Goal: Task Accomplishment & Management: Manage account settings

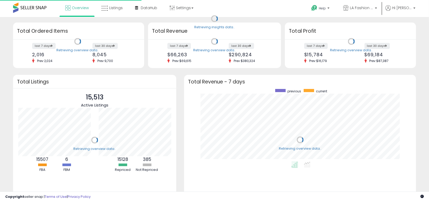
scroll to position [72, 221]
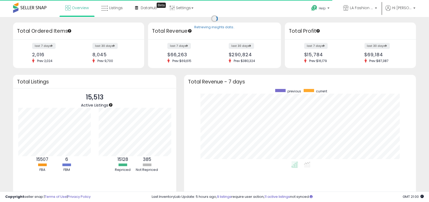
click at [40, 10] on span at bounding box center [29, 8] width 33 height 10
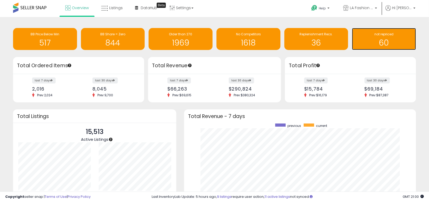
click at [383, 39] on h1 "60" at bounding box center [384, 42] width 59 height 9
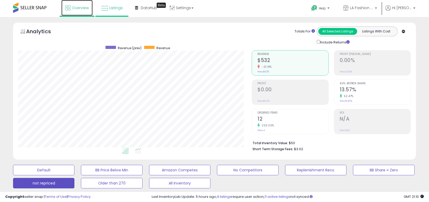
drag, startPoint x: 84, startPoint y: 8, endPoint x: 90, endPoint y: 7, distance: 6.3
click at [84, 8] on span "Overview" at bounding box center [80, 7] width 17 height 5
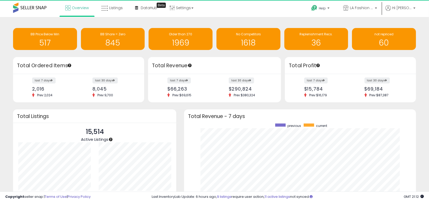
scroll to position [72, 221]
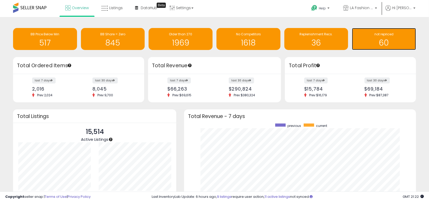
click at [393, 36] on span "not repriced" at bounding box center [383, 34] width 19 height 4
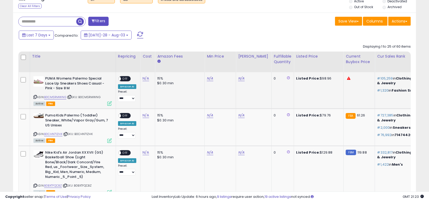
scroll to position [209, 0]
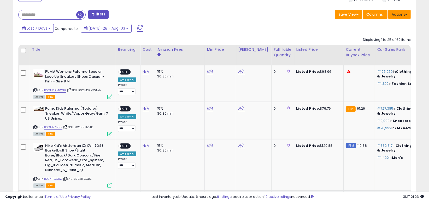
click at [399, 12] on button "Actions" at bounding box center [399, 14] width 22 height 9
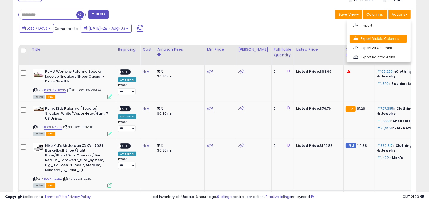
click at [388, 39] on link "Export Visible Columns" at bounding box center [378, 38] width 57 height 8
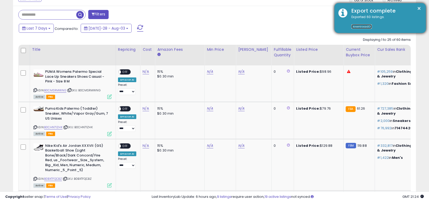
click at [357, 27] on link "Download" at bounding box center [361, 26] width 20 height 4
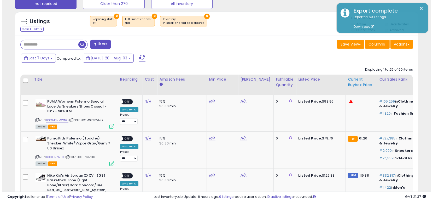
scroll to position [104, 0]
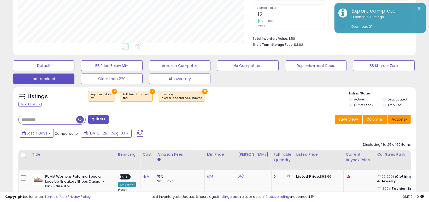
click at [399, 119] on button "Actions" at bounding box center [399, 119] width 22 height 9
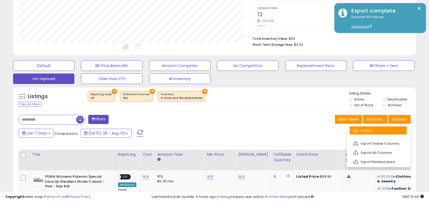
click at [389, 131] on link "Import" at bounding box center [378, 130] width 57 height 8
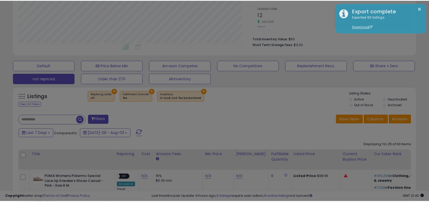
scroll to position [107, 236]
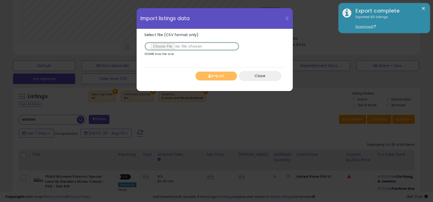
click at [163, 46] on input "Select file (CSV format only)" at bounding box center [191, 46] width 95 height 9
type input "**********"
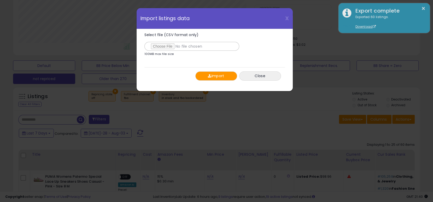
click at [221, 76] on button "Import" at bounding box center [216, 75] width 42 height 9
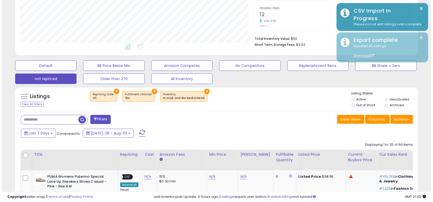
scroll to position [260939, 260813]
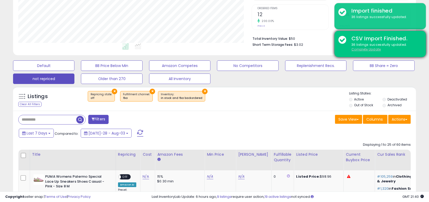
click at [364, 49] on u "Complete Update" at bounding box center [365, 49] width 29 height 4
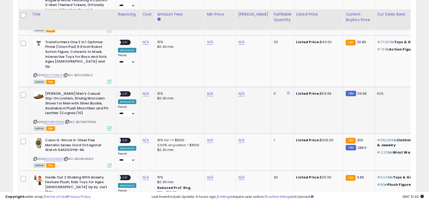
scroll to position [470, 0]
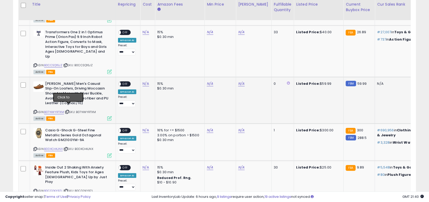
click at [69, 110] on icon at bounding box center [67, 111] width 3 height 3
type input "*****"
click at [256, 65] on icon "submit" at bounding box center [254, 64] width 3 height 3
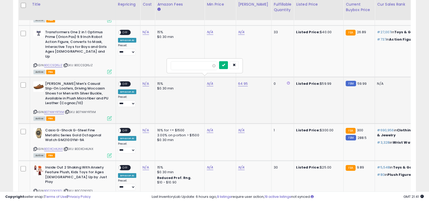
type input "**"
drag, startPoint x: 230, startPoint y: 64, endPoint x: 164, endPoint y: 74, distance: 67.3
click at [228, 65] on button "submit" at bounding box center [223, 65] width 9 height 8
click at [127, 81] on span "OFF" at bounding box center [125, 83] width 8 height 4
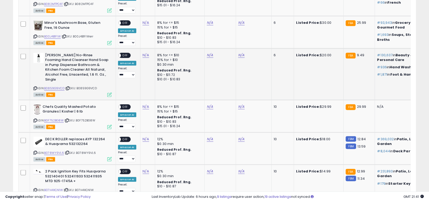
scroll to position [1072, 0]
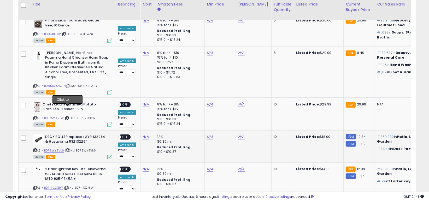
click at [68, 149] on icon at bounding box center [67, 150] width 3 height 3
type input "****"
click at [161, 83] on icon "submit" at bounding box center [159, 81] width 3 height 3
click at [59, 148] on link "B078WY9VL6" at bounding box center [54, 150] width 20 height 4
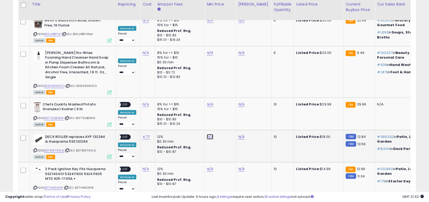
type input "*****"
click at [228, 84] on button "submit" at bounding box center [223, 82] width 9 height 8
type input "*****"
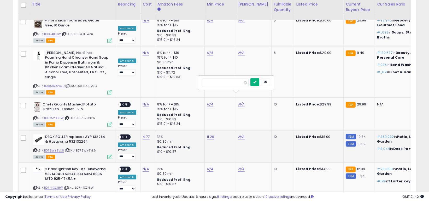
click at [256, 82] on icon "submit" at bounding box center [254, 81] width 3 height 3
click at [128, 134] on span "OFF" at bounding box center [125, 136] width 8 height 4
type input "****"
drag, startPoint x: 166, startPoint y: 115, endPoint x: 168, endPoint y: 111, distance: 4.1
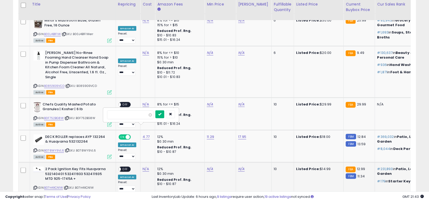
click at [164, 111] on button "submit" at bounding box center [159, 114] width 9 height 8
click at [57, 185] on link "B07H4XCN1W" at bounding box center [53, 187] width 19 height 4
type input "****"
drag, startPoint x: 231, startPoint y: 112, endPoint x: 235, endPoint y: 119, distance: 7.8
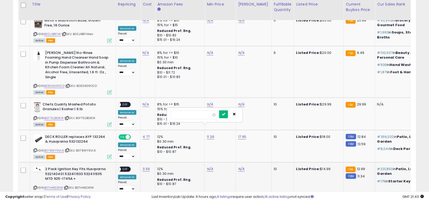
click at [225, 113] on icon "submit" at bounding box center [223, 113] width 3 height 3
type input "*****"
click at [259, 111] on button "submit" at bounding box center [254, 114] width 9 height 8
click at [122, 167] on div "ON OFF" at bounding box center [116, 169] width 12 height 4
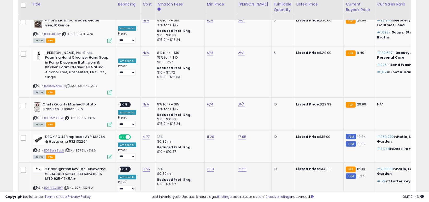
click at [127, 167] on span "OFF" at bounding box center [125, 169] width 8 height 4
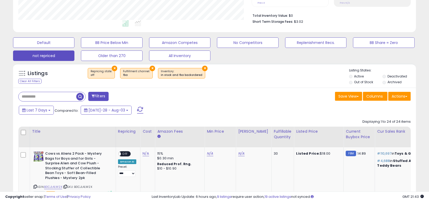
scroll to position [156, 0]
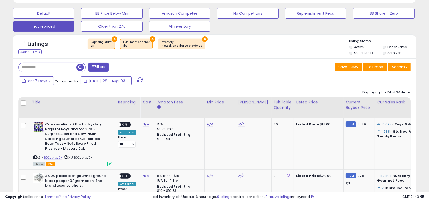
click at [137, 78] on span at bounding box center [140, 80] width 6 height 7
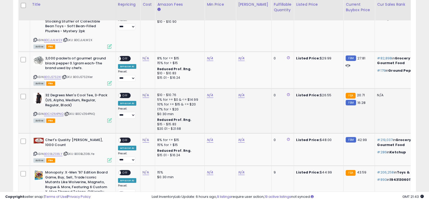
scroll to position [107, 233]
click at [55, 114] on link "B0CVZ64PNQ" at bounding box center [53, 113] width 19 height 4
click at [240, 9] on link "N/A" at bounding box center [241, 6] width 6 height 5
type input "**"
click at [259, 84] on button "submit" at bounding box center [254, 82] width 9 height 8
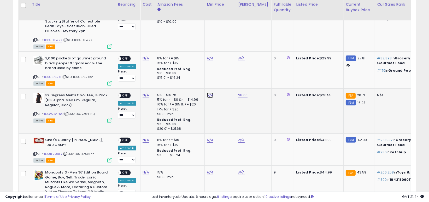
click at [208, 9] on link "N/A" at bounding box center [210, 6] width 6 height 5
type input "**"
click at [225, 83] on icon "submit" at bounding box center [223, 81] width 3 height 3
click at [128, 96] on span "OFF" at bounding box center [125, 95] width 8 height 4
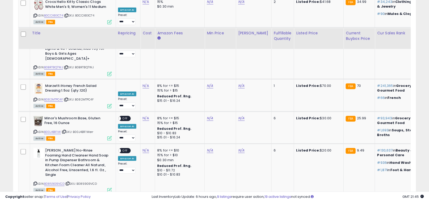
scroll to position [956, 0]
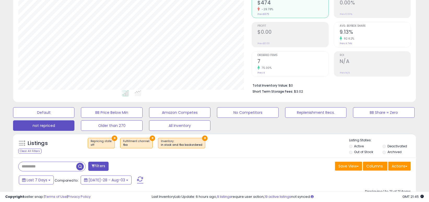
scroll to position [156, 0]
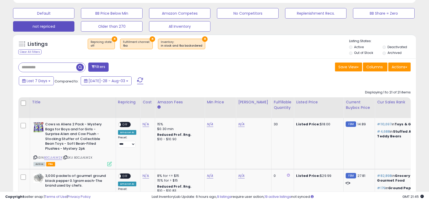
click at [137, 81] on span at bounding box center [140, 80] width 6 height 7
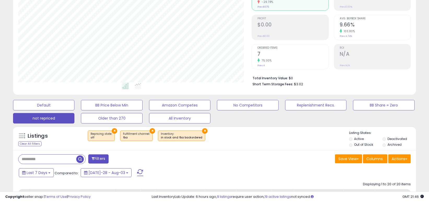
scroll to position [222, 0]
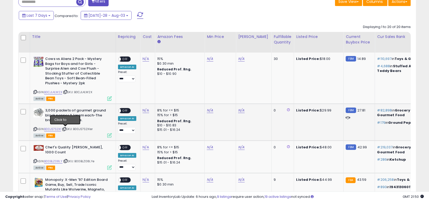
click at [65, 129] on icon at bounding box center [64, 128] width 3 height 3
click at [146, 61] on link "N/A" at bounding box center [146, 58] width 6 height 5
type input "*****"
click at [161, 98] on icon "submit" at bounding box center [159, 97] width 3 height 3
click at [64, 128] on span "| SKU: B00JS7S2XIer" at bounding box center [77, 129] width 31 height 4
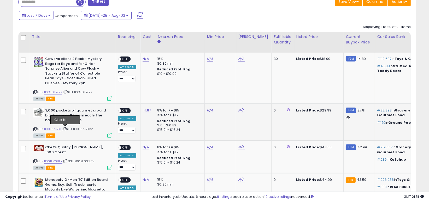
click at [66, 128] on icon at bounding box center [64, 128] width 3 height 3
click at [55, 128] on link "B00JS7S2XI" at bounding box center [52, 129] width 17 height 4
click at [207, 61] on link "N/A" at bounding box center [210, 58] width 6 height 5
type input "*****"
drag, startPoint x: 230, startPoint y: 98, endPoint x: 236, endPoint y: 109, distance: 12.5
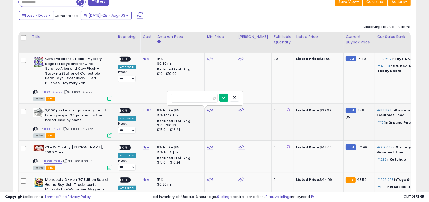
click at [232, 102] on div at bounding box center [229, 97] width 20 height 9
click at [241, 115] on td "N/A" at bounding box center [254, 122] width 36 height 37
click at [225, 97] on icon "submit" at bounding box center [223, 97] width 3 height 3
click at [238, 61] on link "N/A" at bounding box center [241, 58] width 6 height 5
type input "*****"
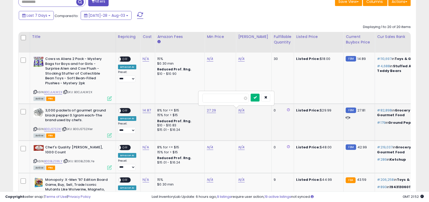
click at [257, 96] on icon "submit" at bounding box center [254, 97] width 3 height 3
click at [125, 109] on span "OFF" at bounding box center [125, 110] width 8 height 4
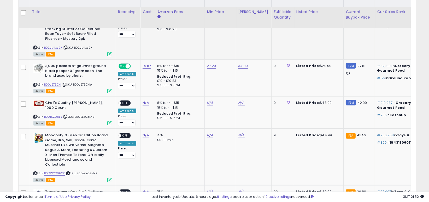
scroll to position [274, 0]
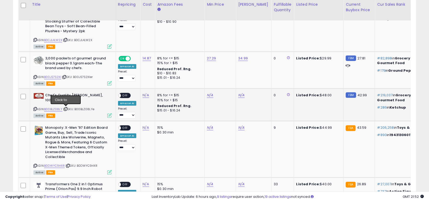
click at [66, 108] on icon at bounding box center [65, 108] width 3 height 3
click at [34, 109] on icon at bounding box center [34, 108] width 3 height 3
click at [146, 9] on link "N/A" at bounding box center [146, 6] width 6 height 5
drag, startPoint x: 130, startPoint y: 83, endPoint x: 111, endPoint y: 83, distance: 19.1
click at [111, 83] on input "******" at bounding box center [130, 82] width 46 height 9
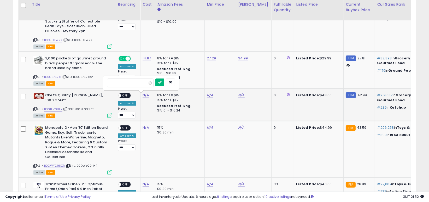
type input "*****"
click at [161, 81] on icon "submit" at bounding box center [159, 81] width 3 height 3
click at [51, 108] on link "B00BLZ08LY" at bounding box center [53, 109] width 18 height 4
click at [208, 9] on link "N/A" at bounding box center [210, 6] width 6 height 5
type input "*****"
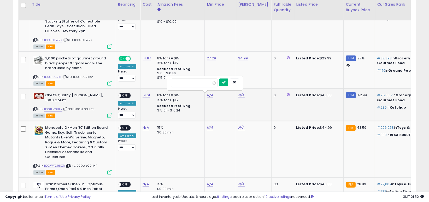
click at [228, 79] on button "submit" at bounding box center [223, 82] width 9 height 8
click at [237, 92] on td "N/A" at bounding box center [254, 104] width 36 height 32
click at [243, 9] on link "N/A" at bounding box center [241, 6] width 6 height 5
type input "*****"
click at [257, 83] on icon "submit" at bounding box center [254, 81] width 3 height 3
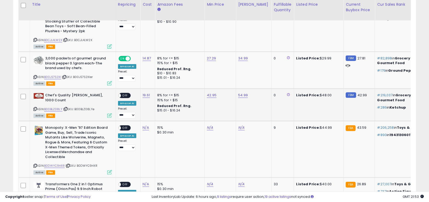
click at [123, 94] on span "OFF" at bounding box center [125, 95] width 8 height 4
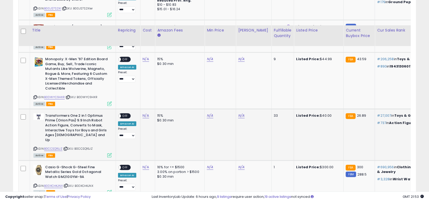
scroll to position [326, 0]
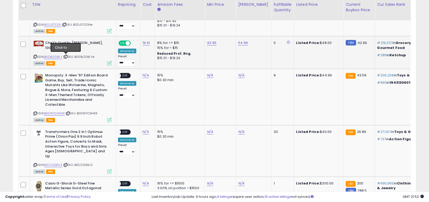
click at [65, 56] on icon at bounding box center [65, 56] width 3 height 3
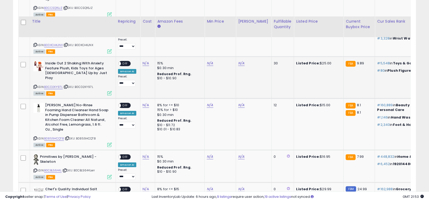
scroll to position [535, 0]
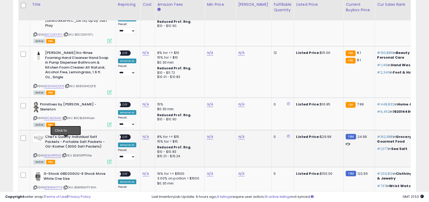
click at [66, 153] on icon at bounding box center [64, 154] width 3 height 3
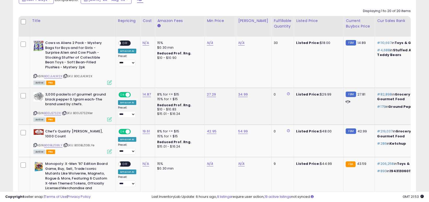
scroll to position [222, 0]
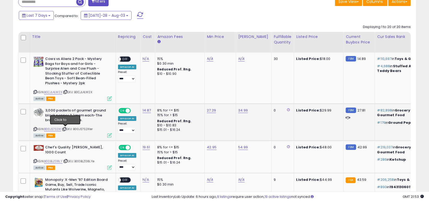
click at [65, 128] on icon at bounding box center [64, 128] width 3 height 3
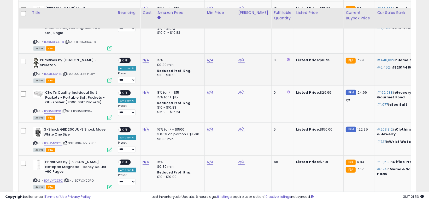
scroll to position [587, 0]
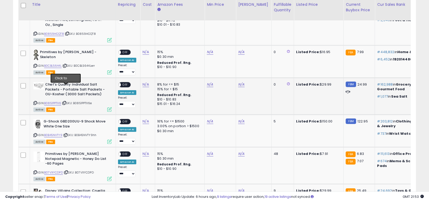
click at [66, 101] on icon at bounding box center [64, 102] width 3 height 3
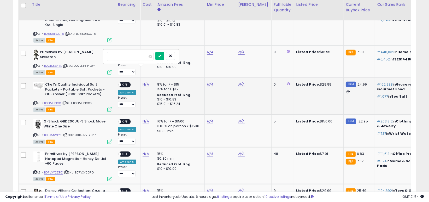
type input "****"
click at [161, 56] on icon "submit" at bounding box center [159, 55] width 3 height 3
click at [56, 101] on link "B0851PPTX6" at bounding box center [52, 103] width 17 height 4
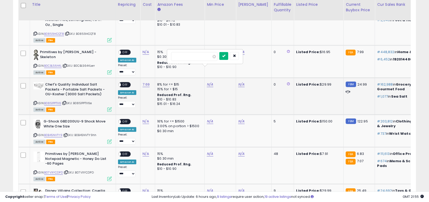
type input "****"
drag, startPoint x: 233, startPoint y: 56, endPoint x: 243, endPoint y: 64, distance: 12.9
click at [228, 57] on button "submit" at bounding box center [223, 56] width 9 height 8
type input "*****"
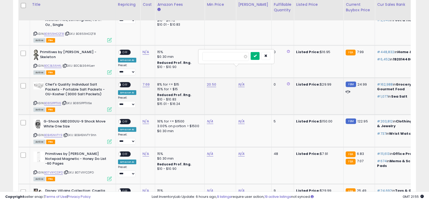
click at [257, 54] on icon "submit" at bounding box center [254, 55] width 3 height 3
click at [127, 82] on span "OFF" at bounding box center [125, 84] width 8 height 4
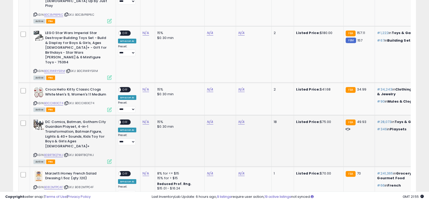
scroll to position [848, 0]
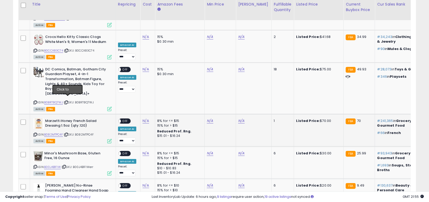
click at [67, 118] on div "ASIN: B082MTPC4F | SKU: B082MTPC4F Active FBA" at bounding box center [72, 130] width 78 height 24
click at [68, 133] on icon at bounding box center [65, 134] width 3 height 3
click at [56, 132] on link "B082MTPC4F" at bounding box center [53, 134] width 19 height 4
type input "*****"
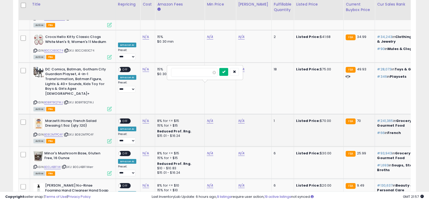
click at [228, 73] on button "submit" at bounding box center [223, 72] width 9 height 8
type input "*****"
click at [259, 75] on button "submit" at bounding box center [255, 72] width 9 height 8
click at [125, 119] on span "OFF" at bounding box center [125, 121] width 8 height 4
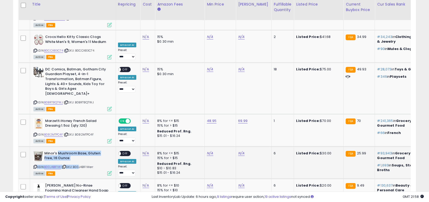
drag, startPoint x: 58, startPoint y: 117, endPoint x: 78, endPoint y: 112, distance: 21.2
click at [78, 146] on td "Minor's Mushroom Base, Gluten Free, 16 Ounce ASIN: B00J4B1FIW | SKU: B00J4B1FIW…" at bounding box center [73, 162] width 86 height 32
click at [90, 151] on b "Minor's Mushroom Base, Gluten Free, 16 Ounce" at bounding box center [75, 156] width 63 height 11
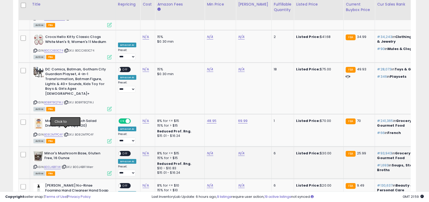
click at [66, 165] on icon at bounding box center [63, 166] width 3 height 3
click at [55, 164] on link "B00J4B1FIW" at bounding box center [52, 166] width 17 height 4
type input "*****"
click at [228, 103] on button "submit" at bounding box center [223, 104] width 9 height 8
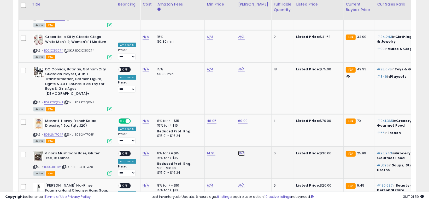
type input "*****"
click at [259, 102] on button "submit" at bounding box center [255, 104] width 9 height 8
click at [141, 146] on td "N/A" at bounding box center [147, 162] width 15 height 32
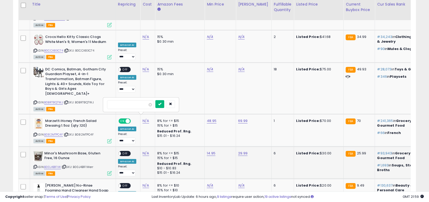
type input "****"
click at [164, 105] on button "submit" at bounding box center [159, 104] width 9 height 8
click at [123, 151] on span "OFF" at bounding box center [125, 153] width 8 height 4
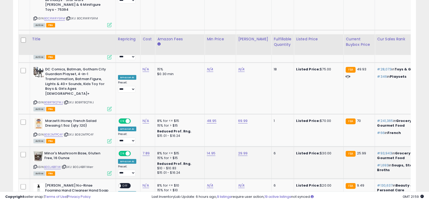
scroll to position [912, 0]
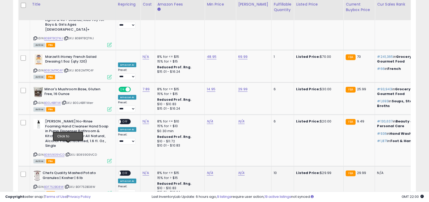
click at [68, 185] on icon at bounding box center [66, 186] width 3 height 3
type input "*****"
click at [257, 118] on div "*****" at bounding box center [236, 119] width 68 height 9
click at [259, 116] on button "submit" at bounding box center [255, 119] width 9 height 8
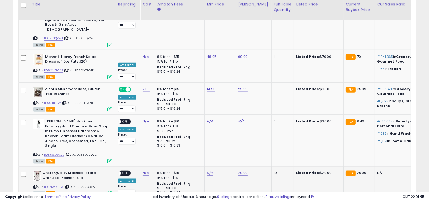
click at [57, 170] on div "ASIN: B0F752BG8W | SKU: B0F752BG8W Active FBA" at bounding box center [72, 182] width 78 height 24
click at [59, 184] on link "B0F752BG8W" at bounding box center [54, 186] width 20 height 4
type input "*****"
click at [225, 117] on icon "submit" at bounding box center [223, 118] width 3 height 3
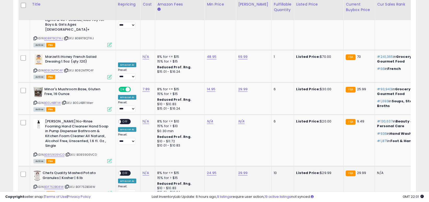
click at [124, 171] on span "OFF" at bounding box center [125, 173] width 8 height 4
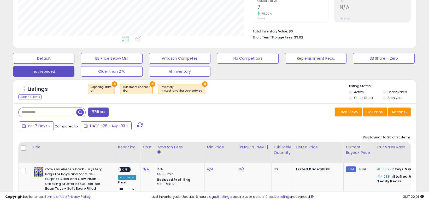
scroll to position [129, 0]
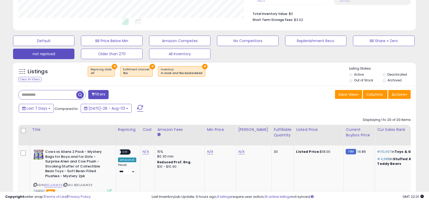
click at [137, 110] on span at bounding box center [140, 108] width 6 height 7
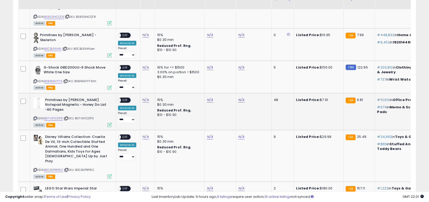
scroll to position [482, 0]
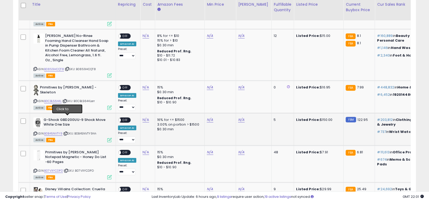
click at [66, 132] on icon at bounding box center [65, 133] width 3 height 3
click at [67, 132] on icon at bounding box center [65, 133] width 3 height 3
click at [236, 113] on td "N/A" at bounding box center [254, 129] width 36 height 32
type input "***"
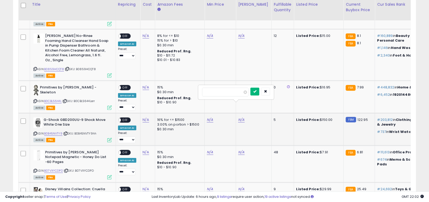
click at [256, 92] on icon "submit" at bounding box center [254, 91] width 3 height 3
type input "**"
click at [225, 90] on icon "submit" at bounding box center [223, 91] width 3 height 3
click at [120, 117] on span at bounding box center [118, 119] width 4 height 4
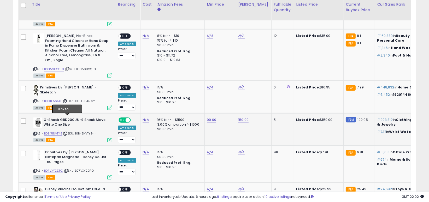
click at [67, 132] on icon at bounding box center [65, 133] width 3 height 3
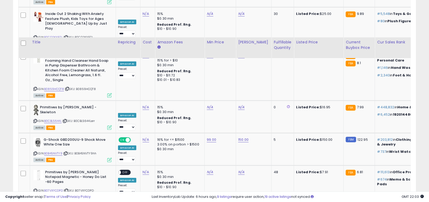
scroll to position [449, 0]
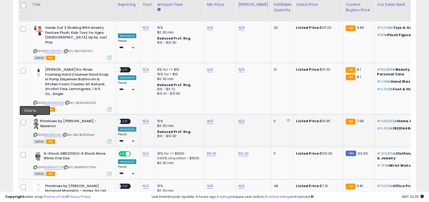
click at [34, 133] on icon at bounding box center [34, 134] width 3 height 3
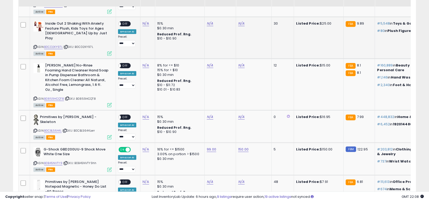
scroll to position [501, 0]
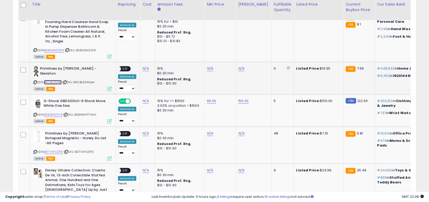
click at [56, 80] on link "B0CBL5644L" at bounding box center [52, 82] width 17 height 4
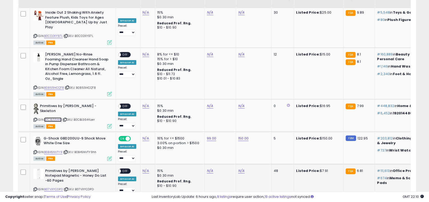
scroll to position [449, 0]
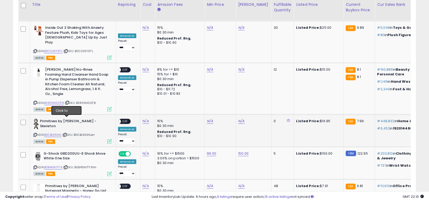
click at [67, 133] on icon at bounding box center [64, 134] width 3 height 3
type input "*****"
click at [256, 92] on icon "submit" at bounding box center [254, 92] width 3 height 3
click at [54, 132] on link "B0CBL5644L" at bounding box center [52, 134] width 17 height 4
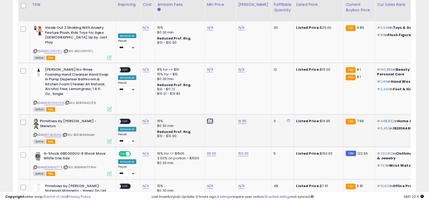
type input "****"
click at [228, 94] on button "submit" at bounding box center [223, 93] width 9 height 8
type input "****"
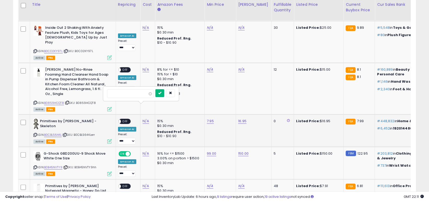
click at [161, 93] on icon "submit" at bounding box center [159, 92] width 3 height 3
click at [122, 119] on span "OFF" at bounding box center [125, 121] width 8 height 4
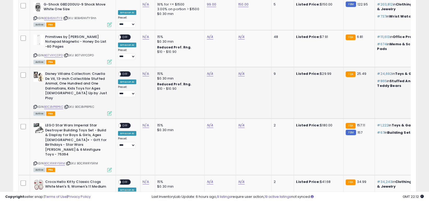
scroll to position [553, 0]
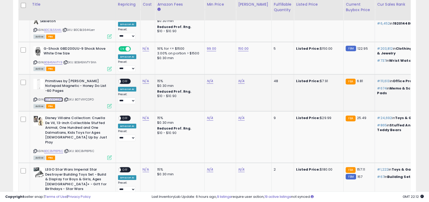
click at [51, 97] on link "B07VXYCDPD" at bounding box center [53, 99] width 19 height 4
click at [68, 98] on icon at bounding box center [65, 99] width 3 height 3
type input "****"
drag, startPoint x: 263, startPoint y: 51, endPoint x: 233, endPoint y: 67, distance: 34.6
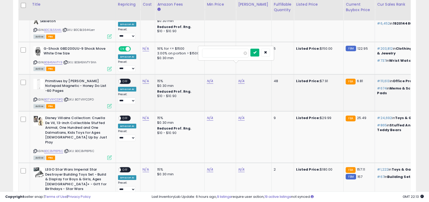
click at [256, 52] on icon "submit" at bounding box center [254, 52] width 3 height 3
type input "****"
drag, startPoint x: 230, startPoint y: 53, endPoint x: 146, endPoint y: 62, distance: 84.5
click at [225, 54] on icon "submit" at bounding box center [223, 52] width 3 height 3
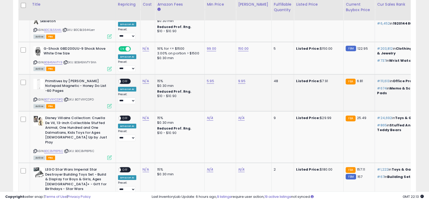
click at [126, 79] on span "OFF" at bounding box center [125, 81] width 8 height 4
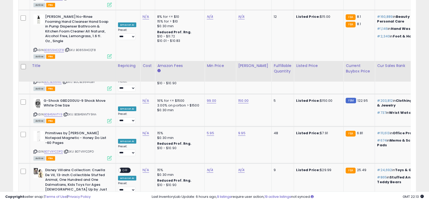
scroll to position [501, 0]
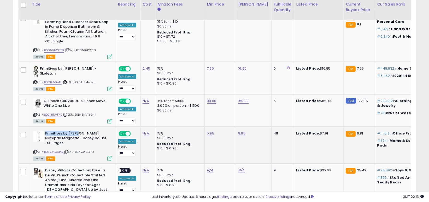
drag, startPoint x: 45, startPoint y: 117, endPoint x: 78, endPoint y: 115, distance: 32.7
click at [78, 131] on b "Primitives by [PERSON_NAME] Notepad Magnetic - Honey Do List -60 Pages" at bounding box center [76, 139] width 63 height 16
copy b "Primitives by [PERSON_NAME]"
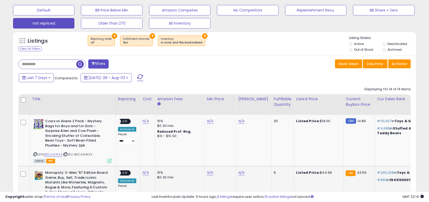
scroll to position [136, 0]
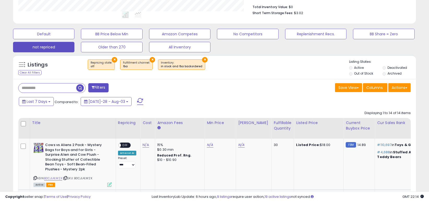
click at [137, 102] on span at bounding box center [140, 101] width 6 height 7
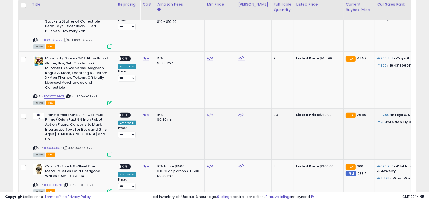
scroll to position [326, 0]
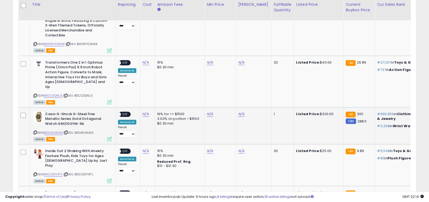
click at [68, 131] on icon at bounding box center [65, 132] width 3 height 3
type input "***"
click at [256, 96] on icon "submit" at bounding box center [254, 95] width 3 height 3
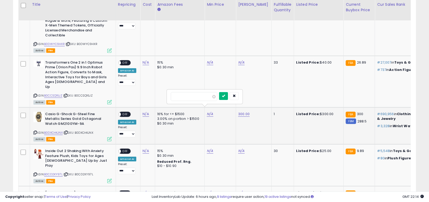
type input "***"
click at [228, 98] on button "submit" at bounding box center [223, 96] width 9 height 8
click at [125, 112] on span "OFF" at bounding box center [125, 114] width 8 height 4
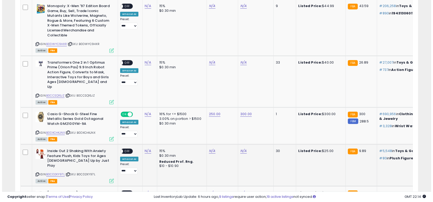
scroll to position [117, 0]
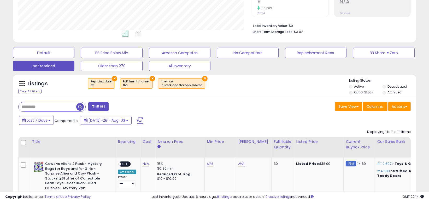
click at [137, 119] on span at bounding box center [140, 120] width 6 height 7
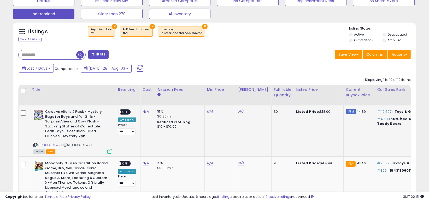
scroll to position [169, 0]
click at [36, 88] on div "Title" at bounding box center [72, 88] width 81 height 5
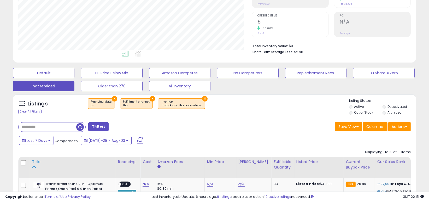
scroll to position [107, 0]
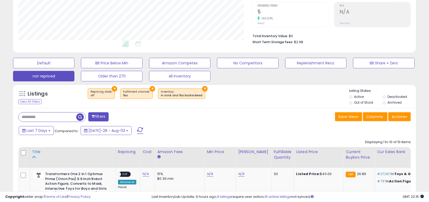
click at [34, 153] on div "Title" at bounding box center [72, 151] width 81 height 5
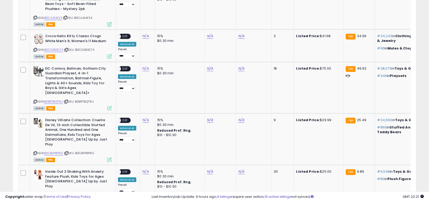
scroll to position [378, 0]
